Goal: Communication & Community: Answer question/provide support

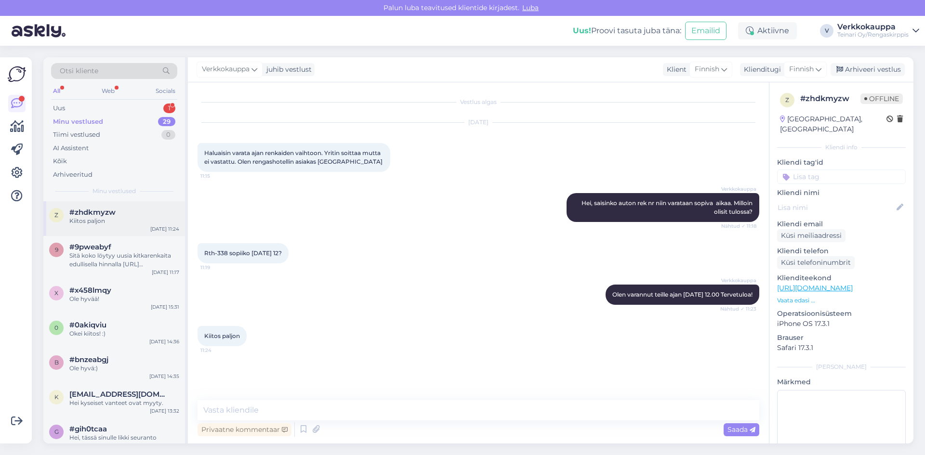
click at [111, 225] on div "Kiitos paljon" at bounding box center [124, 221] width 110 height 9
click at [88, 122] on div "Minu vestlused" at bounding box center [78, 122] width 50 height 10
click at [87, 131] on div "Tiimi vestlused" at bounding box center [76, 135] width 47 height 10
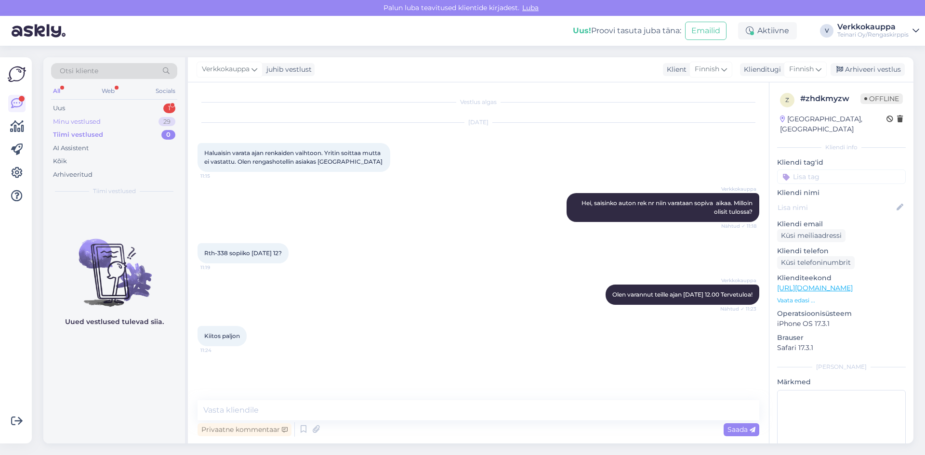
click at [92, 121] on div "Minu vestlused" at bounding box center [77, 122] width 48 height 10
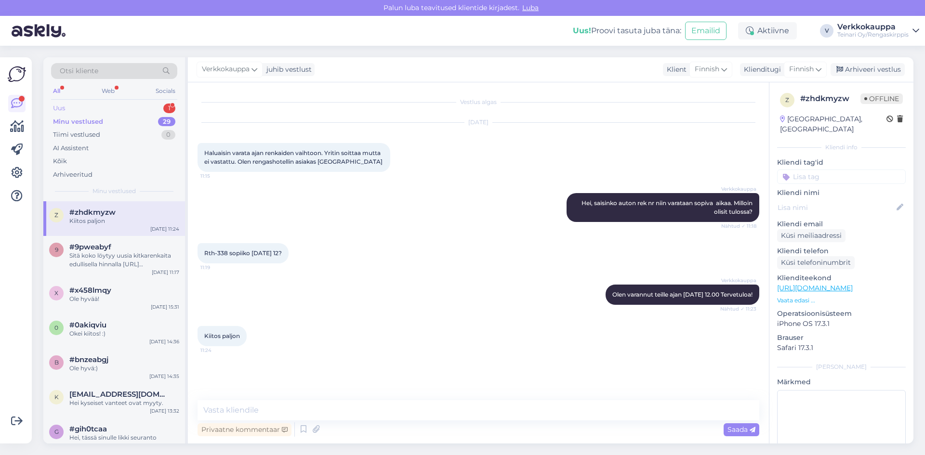
click at [91, 107] on div "Uus 1" at bounding box center [114, 108] width 126 height 13
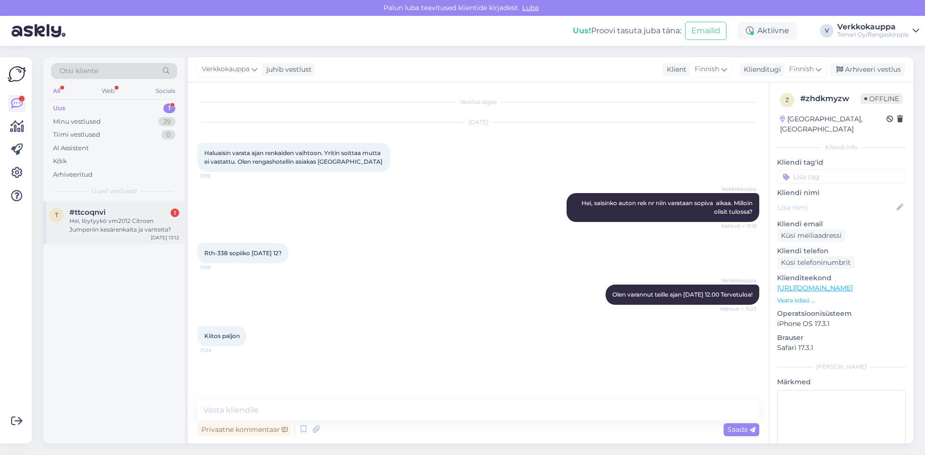
click at [92, 225] on div "Hei, löytyykö vm2012 Citroen Jumperiin kesärenkaita ja vanteita?" at bounding box center [124, 225] width 110 height 17
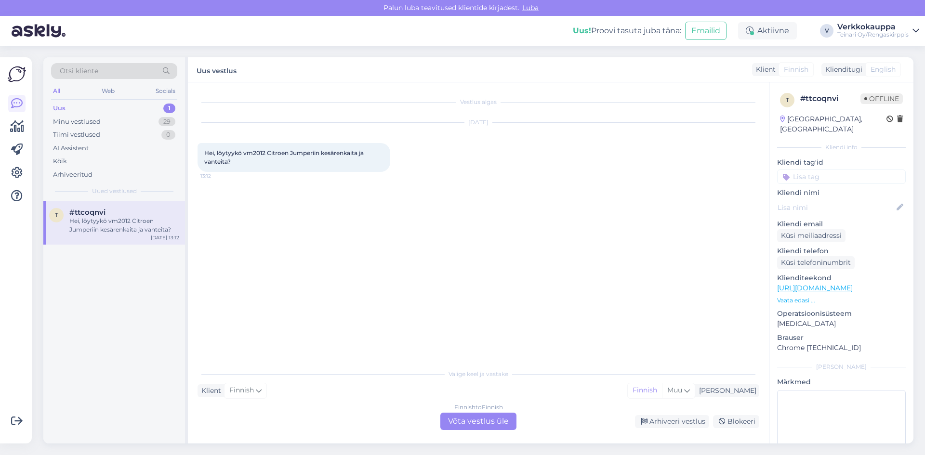
click at [490, 428] on div "Finnish to Finnish Võta vestlus üle" at bounding box center [478, 421] width 76 height 17
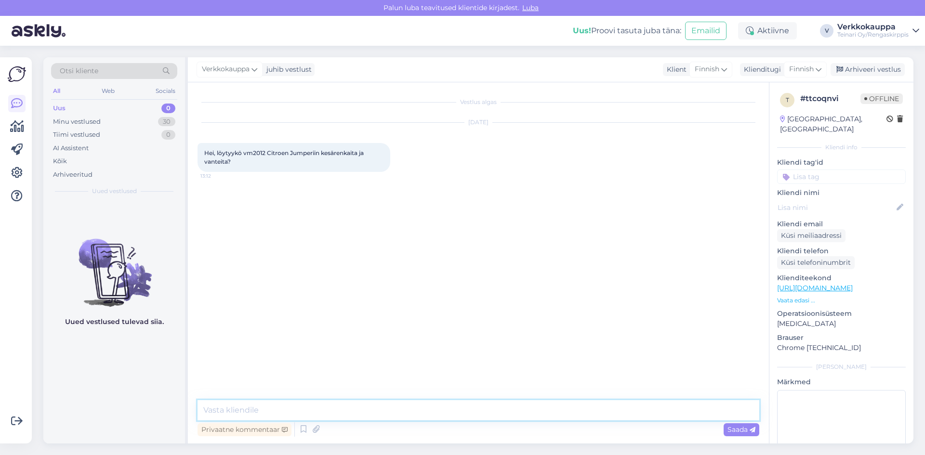
click at [280, 405] on textarea at bounding box center [478, 410] width 562 height 20
type textarea "Hei, saisinko auton rek nr?"
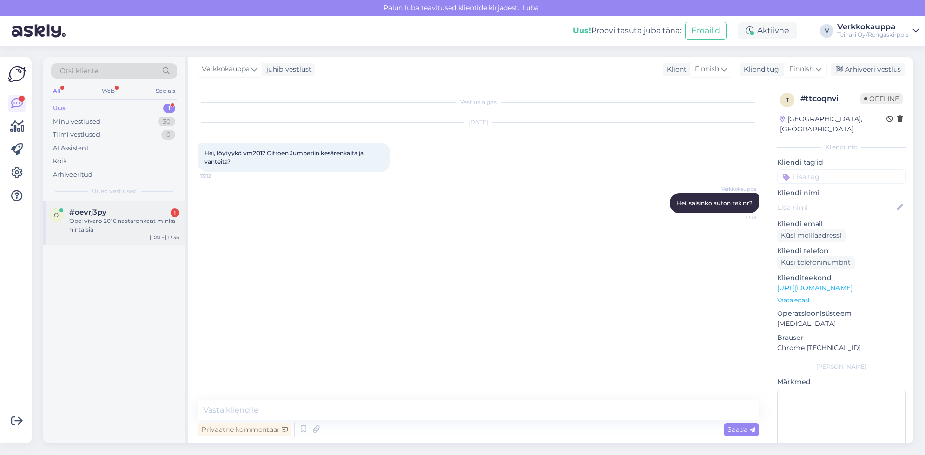
click at [106, 223] on div "Opel vivaro 2016 nastarenkaat minkä hintaisia" at bounding box center [124, 225] width 110 height 17
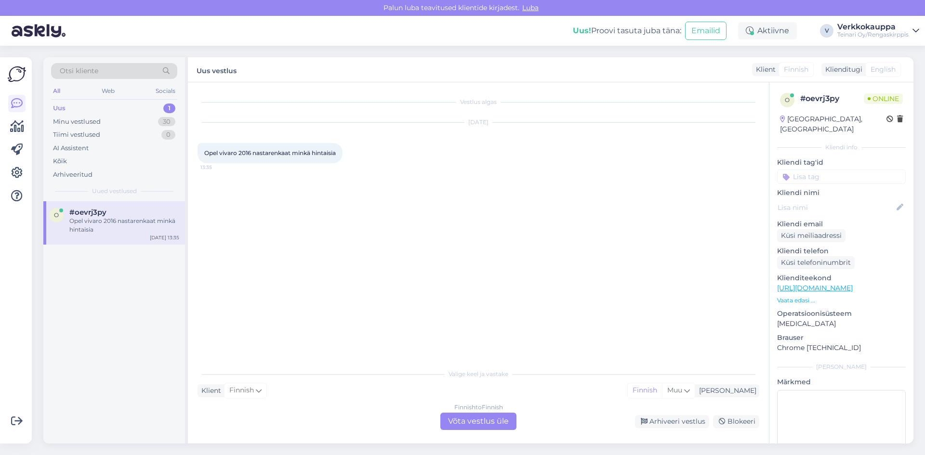
click at [449, 417] on div "Finnish to Finnish Võta vestlus üle" at bounding box center [478, 421] width 76 height 17
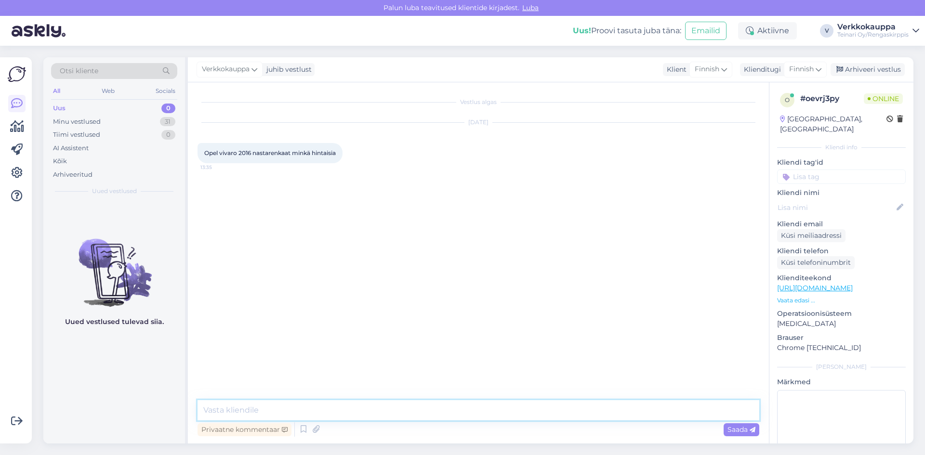
click at [275, 412] on textarea at bounding box center [478, 410] width 562 height 20
type textarea "Hei saisinko auton rek nr ja vanteen tuumakoon?"
click at [730, 429] on span "Saada" at bounding box center [741, 429] width 28 height 9
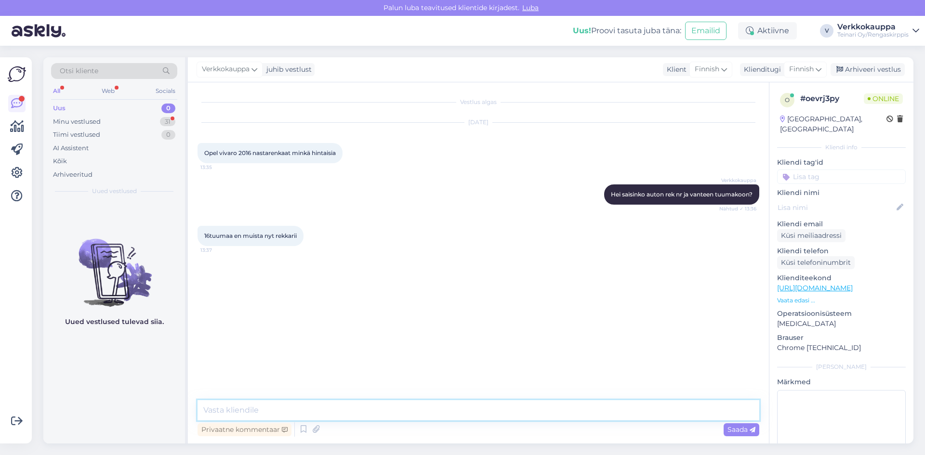
click at [267, 410] on textarea at bounding box center [478, 410] width 562 height 20
type textarea "Renkaskoko sitten kiitos?"
click at [734, 431] on span "Saada" at bounding box center [741, 429] width 28 height 9
click at [238, 408] on textarea at bounding box center [478, 410] width 562 height 20
paste textarea "[URL][DOMAIN_NAME]"
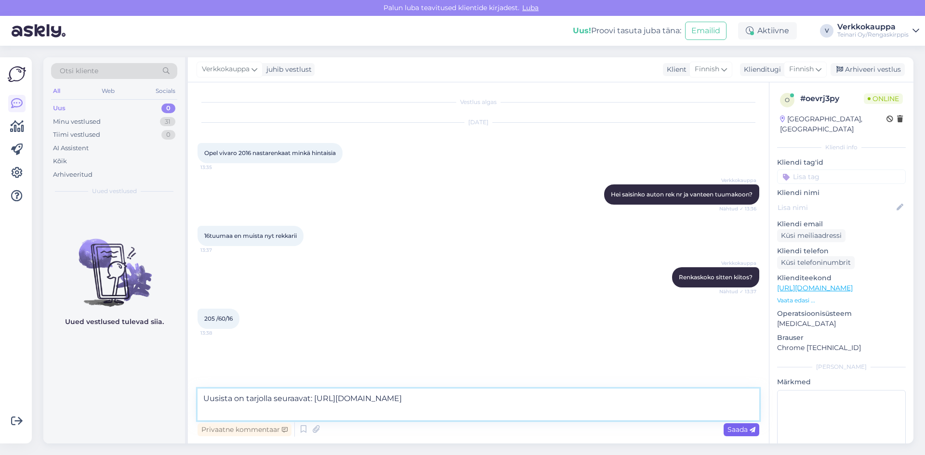
type textarea "Uusista on tarjolla seuraavat: [URL][DOMAIN_NAME]"
click at [733, 433] on span "Saada" at bounding box center [741, 429] width 28 height 9
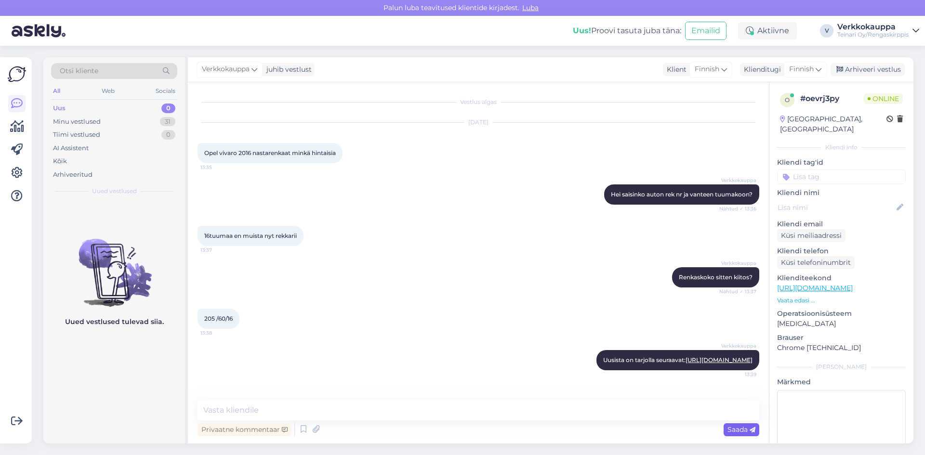
scroll to position [15, 0]
